Goal: Find specific page/section

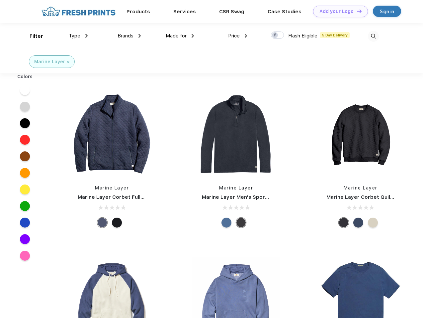
click at [338, 11] on link "Add your Logo Design Tool" at bounding box center [340, 12] width 55 height 12
click at [0, 0] on div "Design Tool" at bounding box center [0, 0] width 0 height 0
click at [356, 11] on link "Add your Logo Design Tool" at bounding box center [340, 12] width 55 height 12
click at [32, 36] on div "Filter" at bounding box center [37, 37] width 14 height 8
click at [78, 36] on span "Type" at bounding box center [75, 36] width 12 height 6
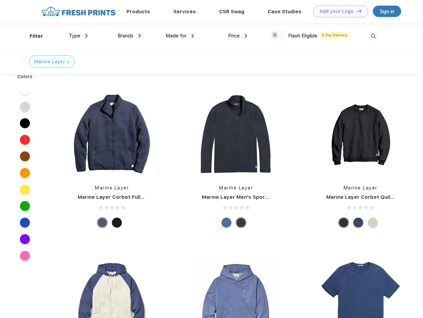
click at [129, 36] on span "Brands" at bounding box center [125, 36] width 16 height 6
click at [180, 36] on span "Made for" at bounding box center [176, 36] width 21 height 6
click at [238, 36] on span "Price" at bounding box center [234, 36] width 12 height 6
click at [277, 35] on div at bounding box center [277, 35] width 13 height 7
click at [275, 35] on input "checkbox" at bounding box center [273, 33] width 4 height 4
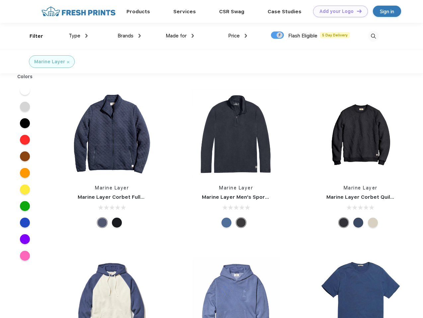
click at [373, 36] on img at bounding box center [373, 36] width 11 height 11
